Goal: Information Seeking & Learning: Find specific fact

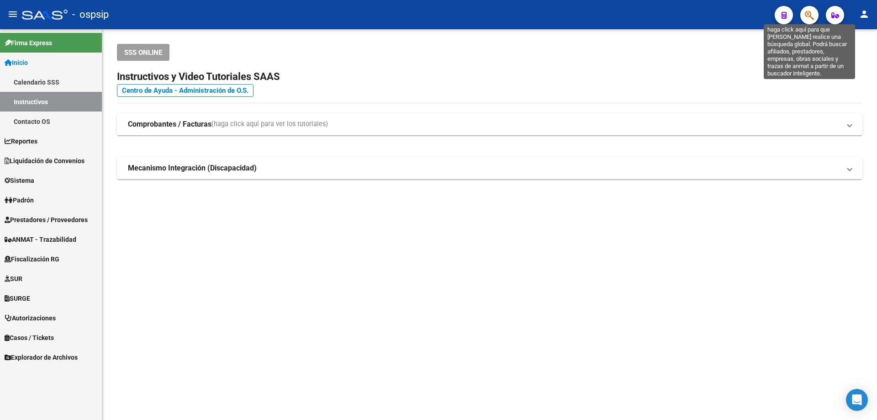
click at [812, 12] on icon "button" at bounding box center [809, 15] width 9 height 11
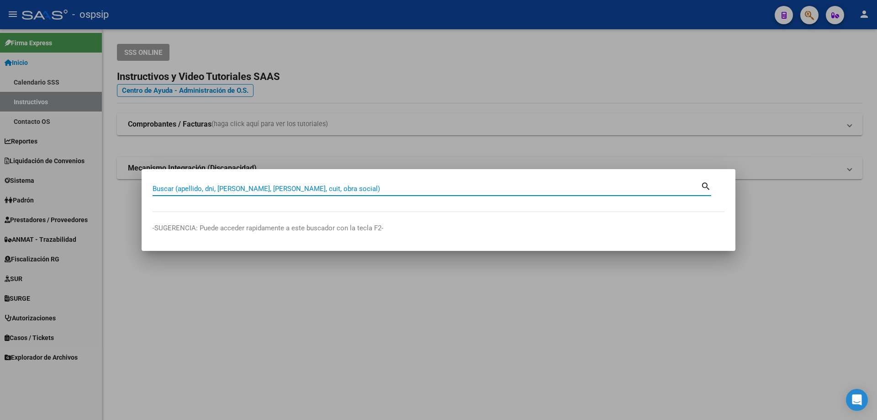
click at [290, 190] on input "Buscar (apellido, dni, [PERSON_NAME], [PERSON_NAME], cuit, obra social)" at bounding box center [427, 189] width 548 height 8
paste input "56.766.045"
click at [299, 190] on input "56.766.045" at bounding box center [427, 189] width 548 height 8
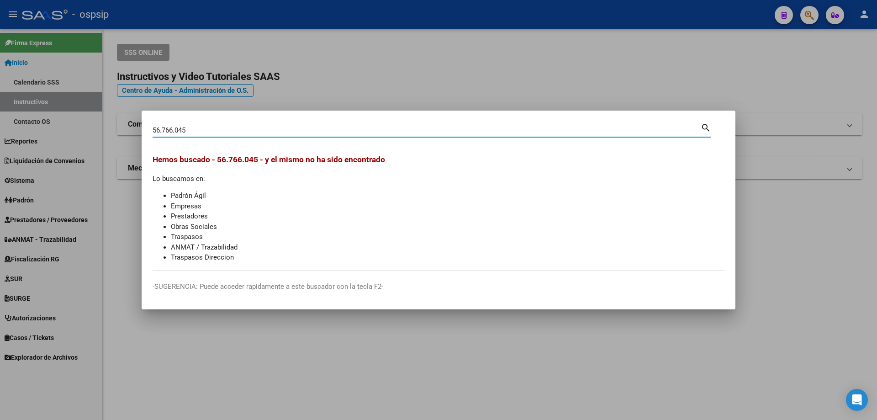
click at [175, 129] on input "56.766.045" at bounding box center [427, 130] width 548 height 8
click at [160, 128] on input "56.766045" at bounding box center [427, 130] width 548 height 8
click at [162, 129] on input "56.766045" at bounding box center [427, 130] width 548 height 8
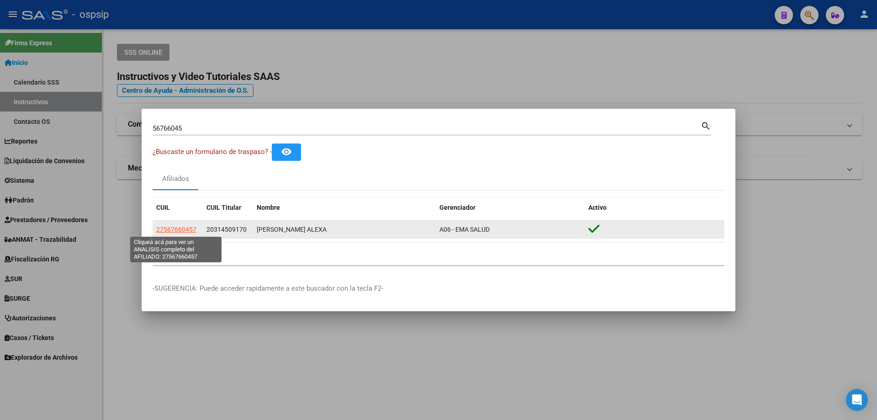
click at [184, 229] on span "27567660457" at bounding box center [176, 229] width 40 height 7
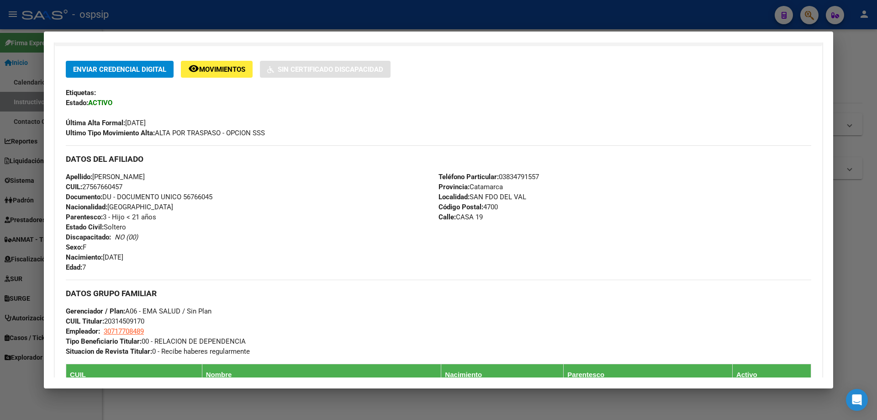
scroll to position [228, 0]
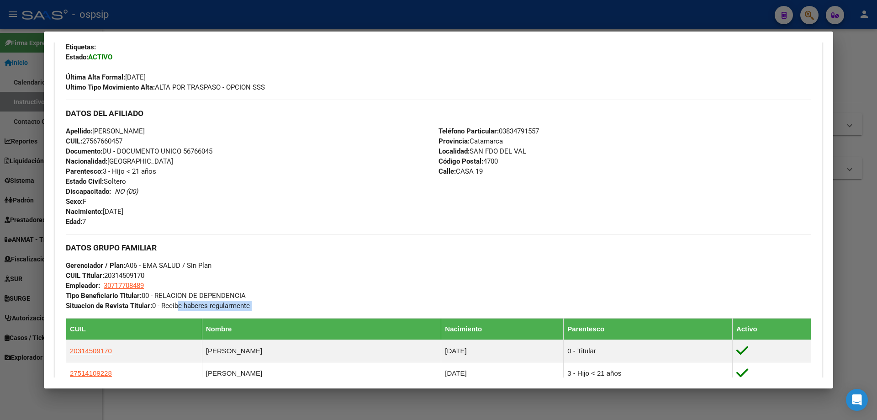
drag, startPoint x: 326, startPoint y: 316, endPoint x: 175, endPoint y: 306, distance: 151.0
click at [175, 306] on div "DATOS GRUPO FAMILIAR Gerenciador / Plan: A06 - EMA SALUD / Sin Plan CUIL Titula…" at bounding box center [438, 428] width 745 height 388
click at [286, 306] on div "DATOS GRUPO FAMILIAR Gerenciador / Plan: A06 - EMA SALUD / Sin Plan CUIL Titula…" at bounding box center [438, 272] width 745 height 77
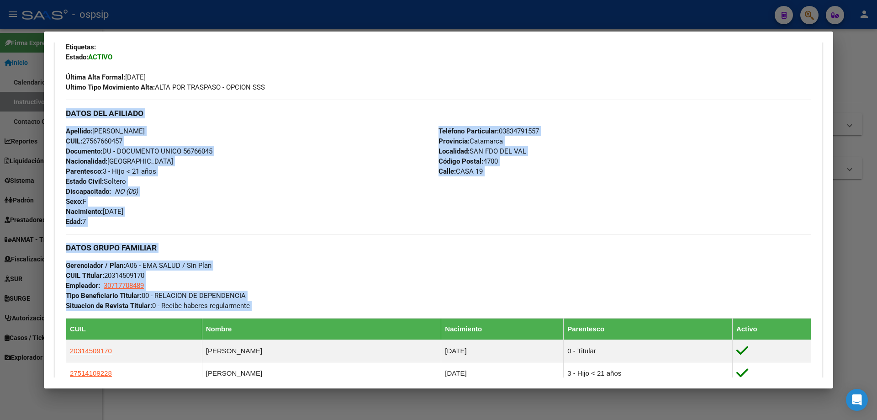
drag, startPoint x: 297, startPoint y: 312, endPoint x: 63, endPoint y: 121, distance: 301.8
click at [63, 121] on div "Enviar Credencial Digital remove_red_eye Movimientos Sin Certificado Discapacid…" at bounding box center [438, 326] width 767 height 622
copy div "DATOS DEL AFILIADO Apellido: [PERSON_NAME] CUIL: 27567660457 Documento: DU - DO…"
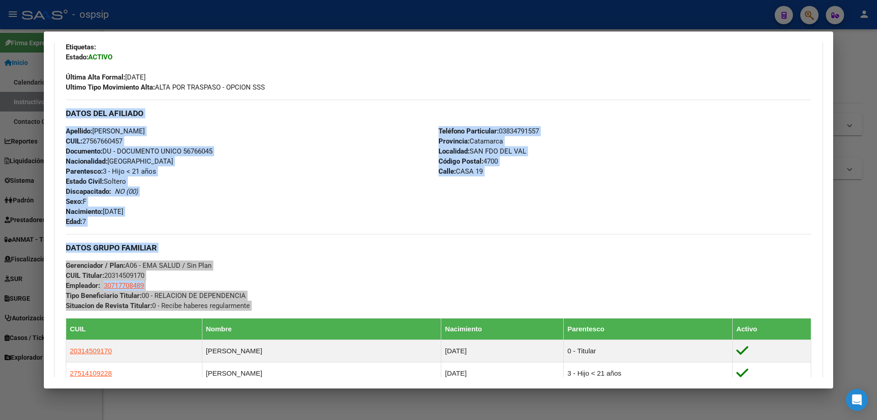
scroll to position [365, 0]
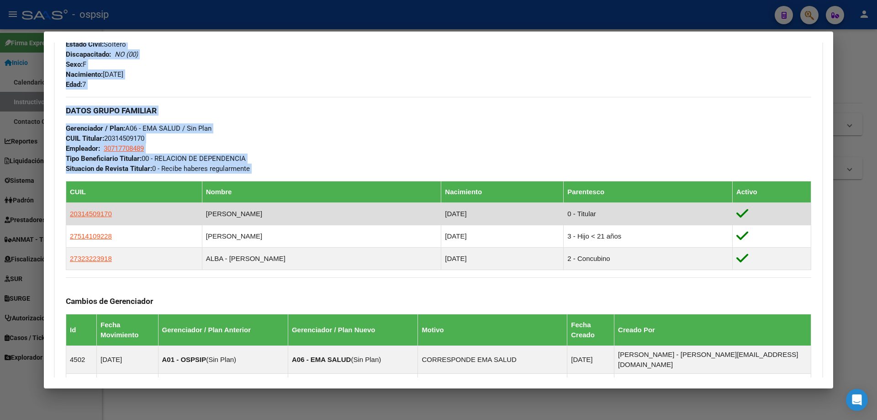
drag, startPoint x: 303, startPoint y: 211, endPoint x: 198, endPoint y: 213, distance: 104.6
click at [202, 213] on td "[PERSON_NAME]" at bounding box center [321, 214] width 239 height 22
copy td "[PERSON_NAME]"
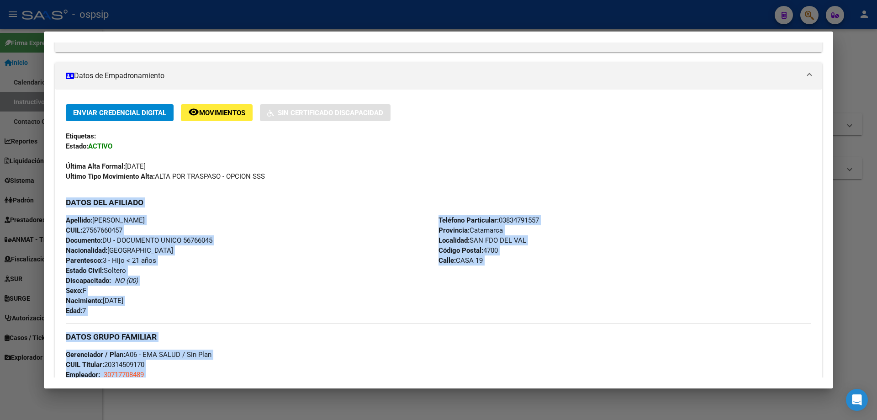
scroll to position [137, 0]
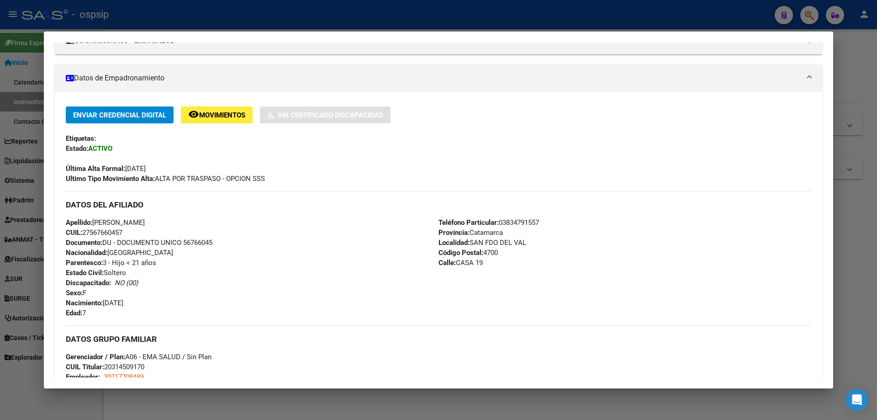
click at [848, 248] on div at bounding box center [438, 210] width 877 height 420
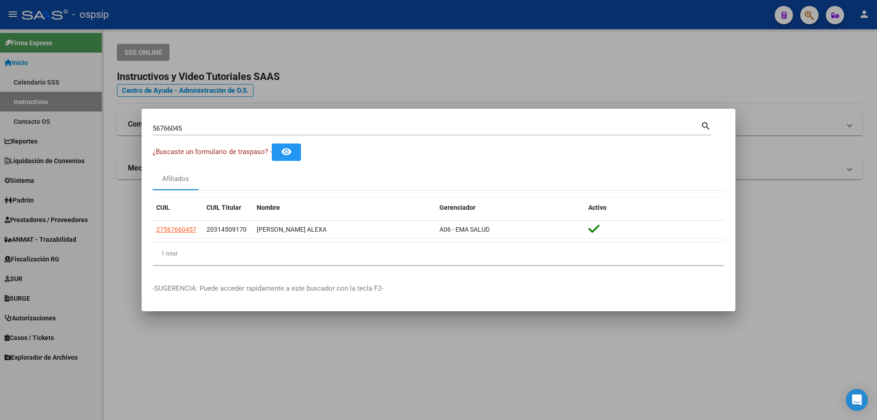
click at [434, 128] on input "56766045" at bounding box center [427, 128] width 548 height 8
type input "5"
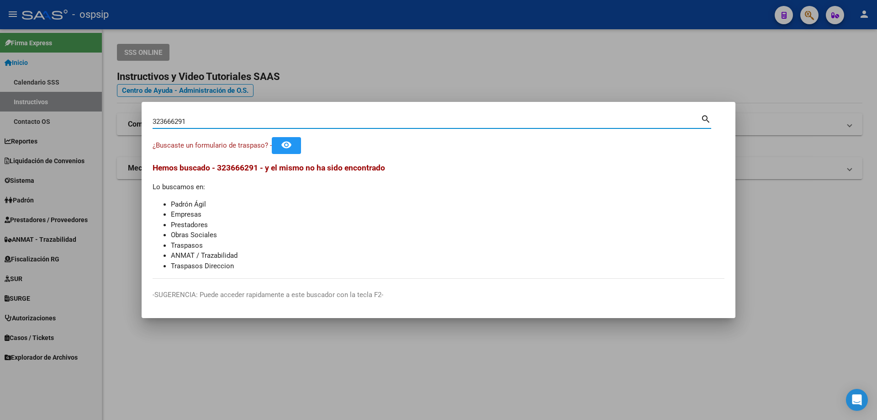
click at [220, 121] on input "323666291" at bounding box center [427, 121] width 548 height 8
click at [207, 118] on input "323666291" at bounding box center [427, 121] width 548 height 8
type input "3"
type input "32336291"
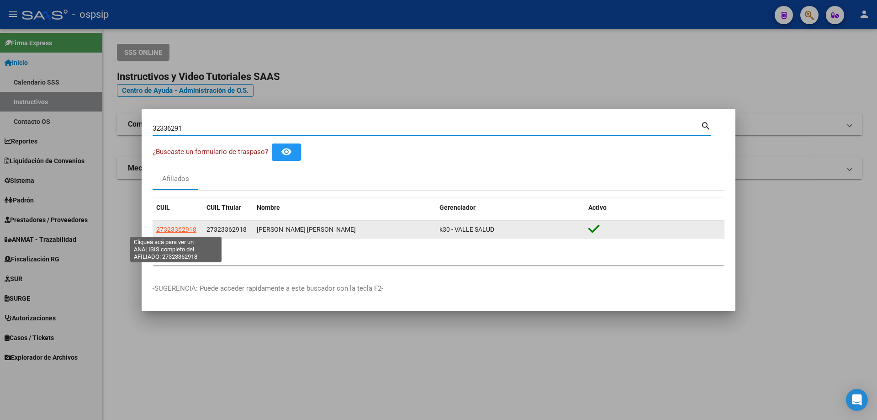
click at [180, 233] on span "27323362918" at bounding box center [176, 229] width 40 height 7
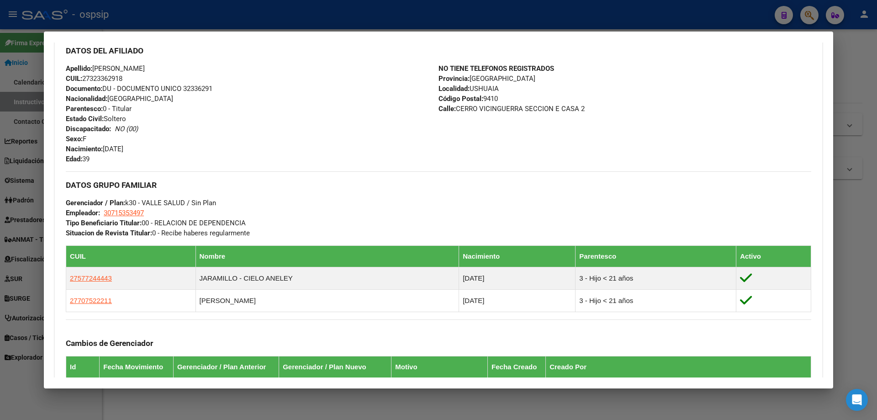
scroll to position [291, 0]
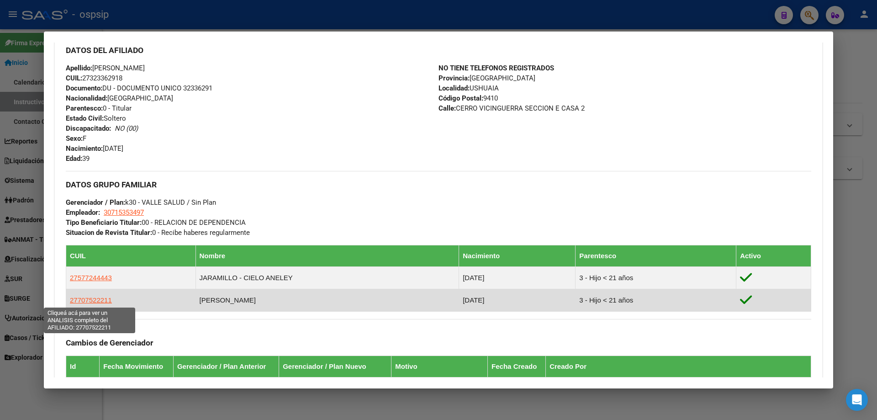
click at [95, 296] on span "27707522211" at bounding box center [91, 300] width 42 height 8
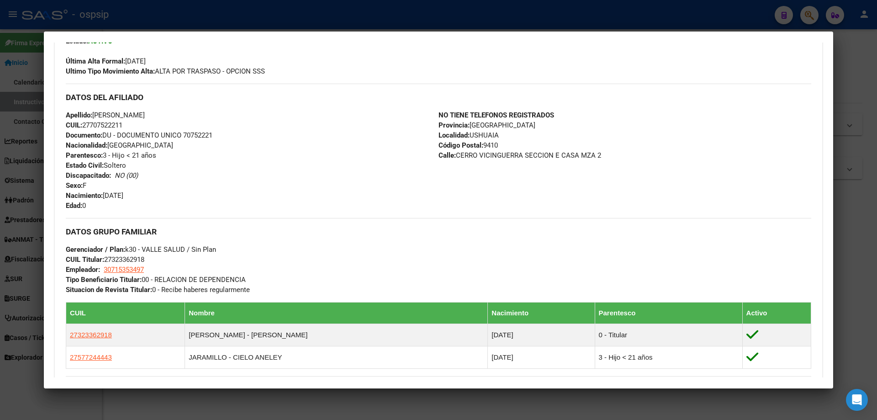
scroll to position [228, 0]
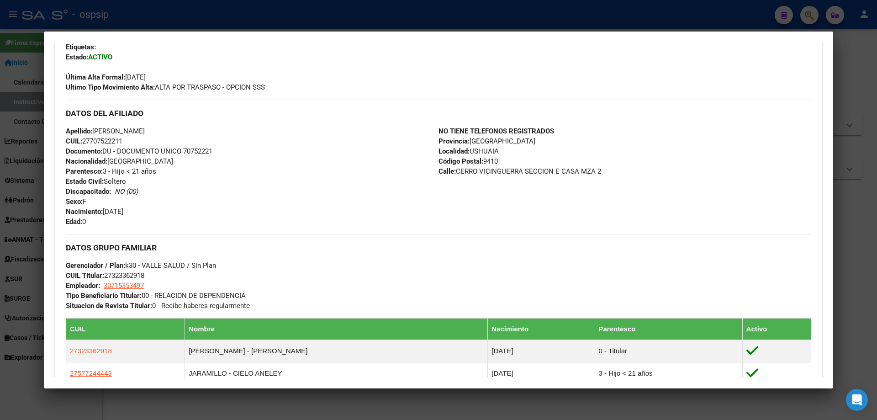
drag, startPoint x: 276, startPoint y: 301, endPoint x: 68, endPoint y: 121, distance: 275.5
click at [68, 121] on div "Enviar Credencial Digital remove_red_eye Movimientos Sin Certificado Discapacid…" at bounding box center [438, 245] width 745 height 461
copy div "DATOS DEL AFILIADO Apellido: [PERSON_NAME] CUIL: 27707522211 Documento: DU - DO…"
click at [312, 204] on div "Apellido: [PERSON_NAME] CUIL: 27707522211 Documento: DU - DOCUMENTO UNICO 70752…" at bounding box center [252, 176] width 373 height 100
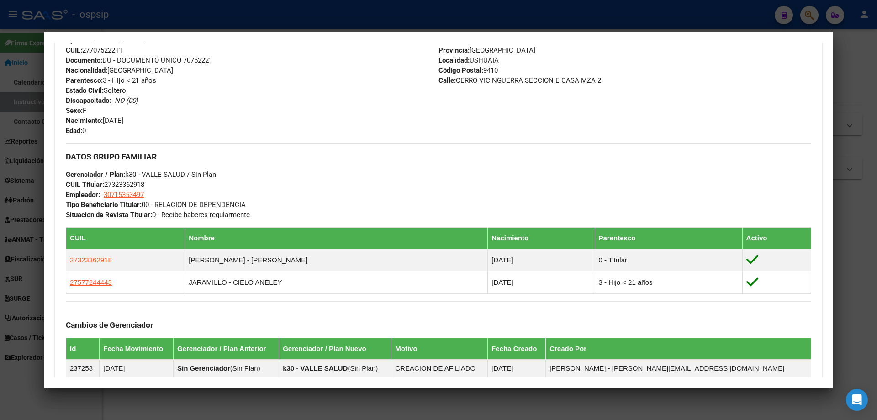
scroll to position [320, 0]
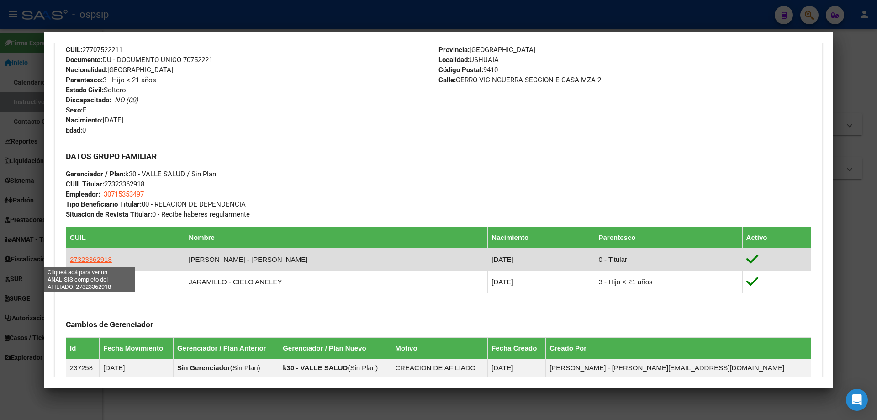
click at [95, 255] on span "27323362918" at bounding box center [91, 259] width 42 height 8
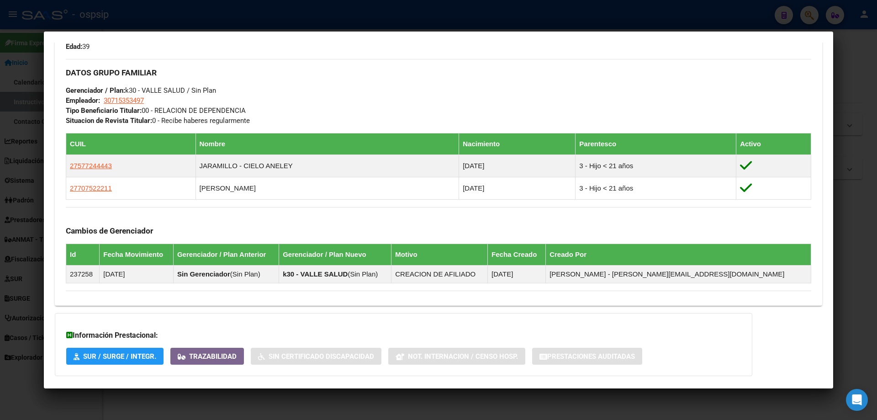
scroll to position [452, 0]
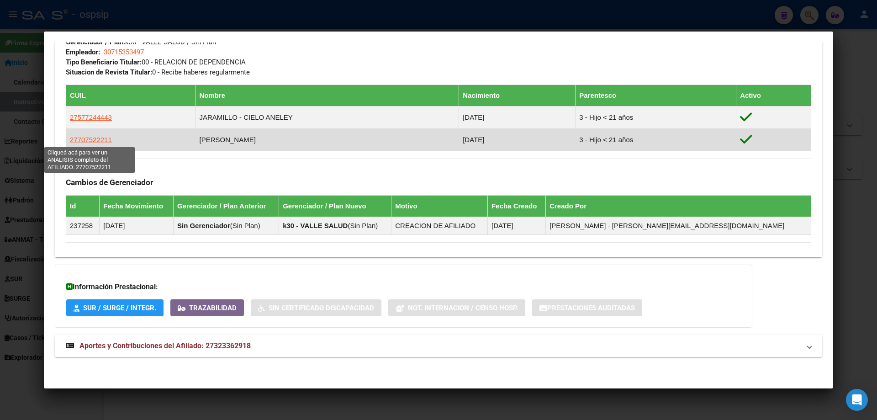
click at [99, 137] on span "27707522211" at bounding box center [91, 140] width 42 height 8
type textarea "27707522211"
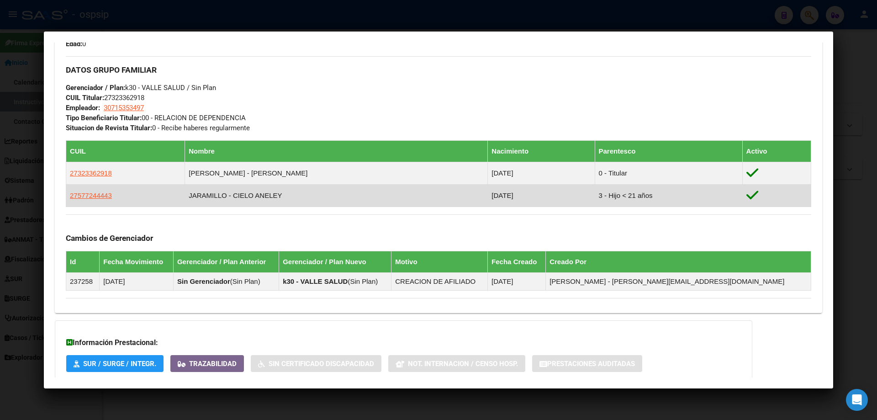
scroll to position [411, 0]
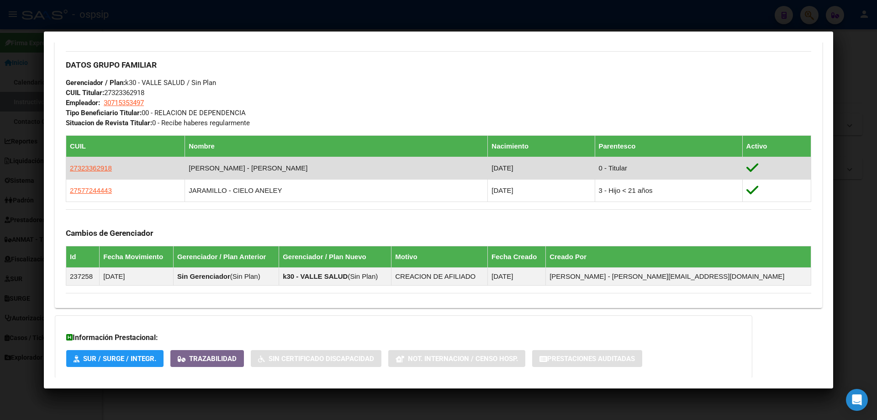
drag, startPoint x: 295, startPoint y: 167, endPoint x: 200, endPoint y: 164, distance: 94.6
click at [200, 164] on td "[PERSON_NAME] - [PERSON_NAME]" at bounding box center [336, 168] width 303 height 22
copy td "[PERSON_NAME] - [PERSON_NAME]"
